Goal: Task Accomplishment & Management: Manage account settings

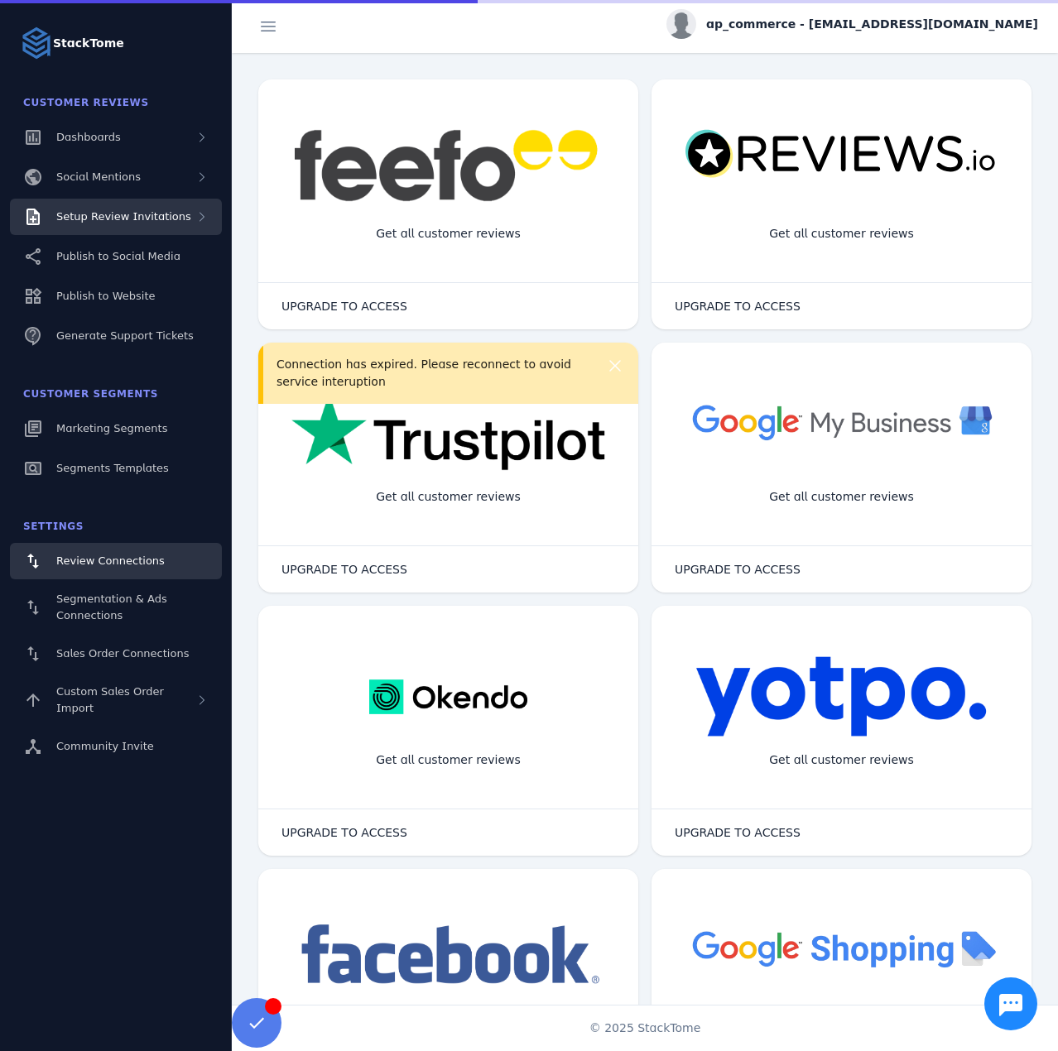
click at [134, 228] on div "Setup Review Invitations" at bounding box center [116, 217] width 212 height 36
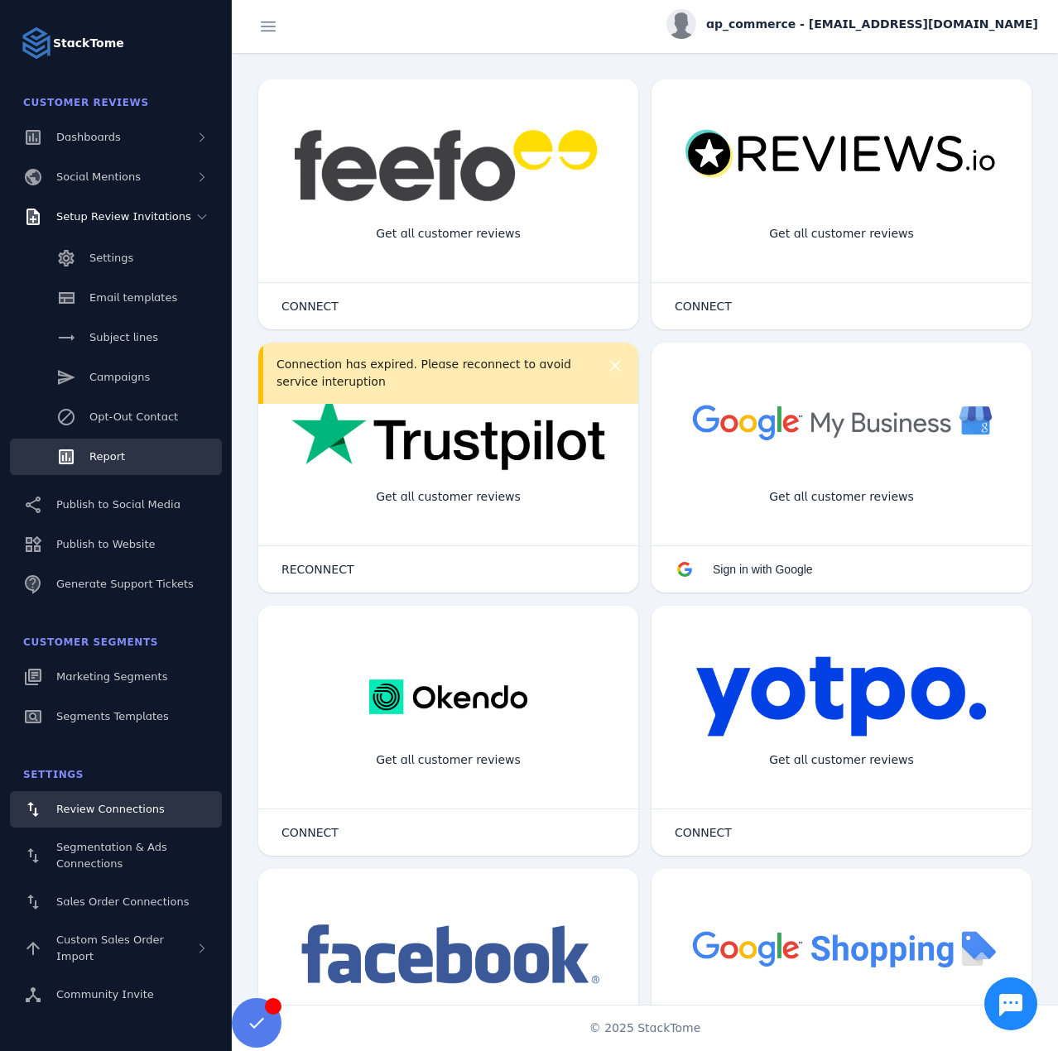
click at [118, 455] on span "Report" at bounding box center [107, 456] width 36 height 12
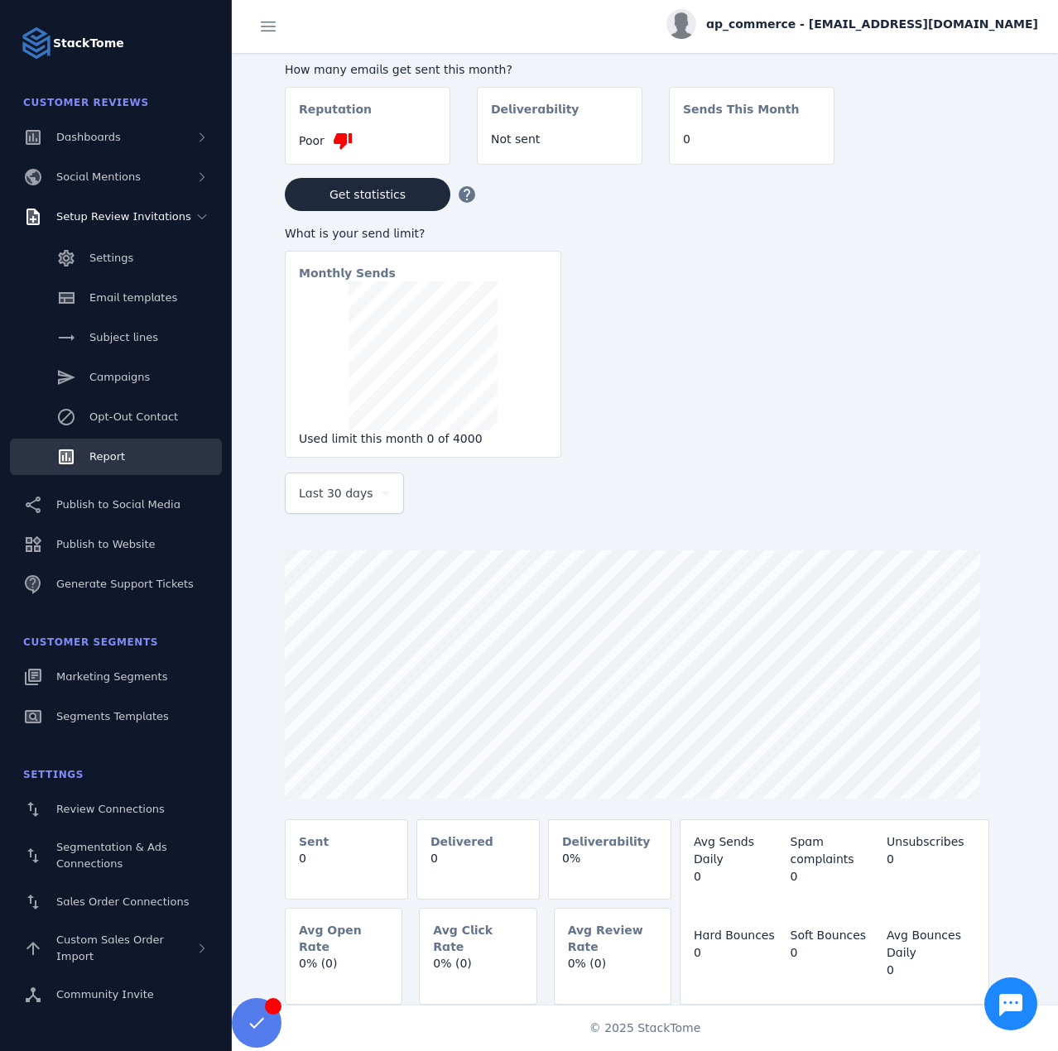
click at [890, 27] on span "ap_commerce - [EMAIL_ADDRESS][DOMAIN_NAME]" at bounding box center [872, 24] width 332 height 17
click at [973, 145] on button "Sign out" at bounding box center [978, 160] width 119 height 40
